Goal: Navigation & Orientation: Understand site structure

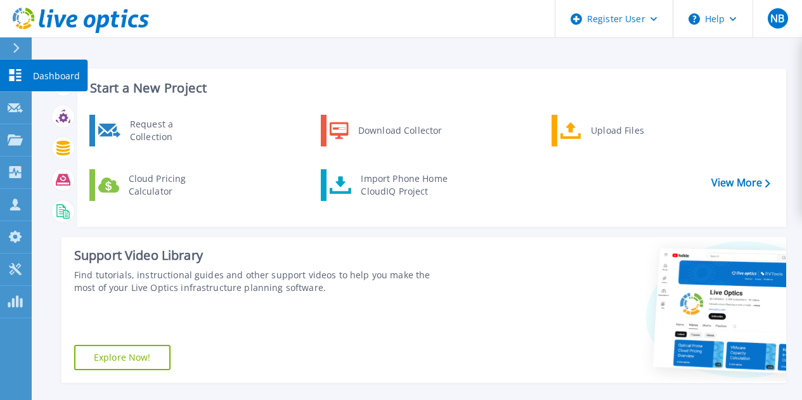
click at [11, 77] on icon at bounding box center [16, 75] width 12 height 12
